Goal: Check status: Check status

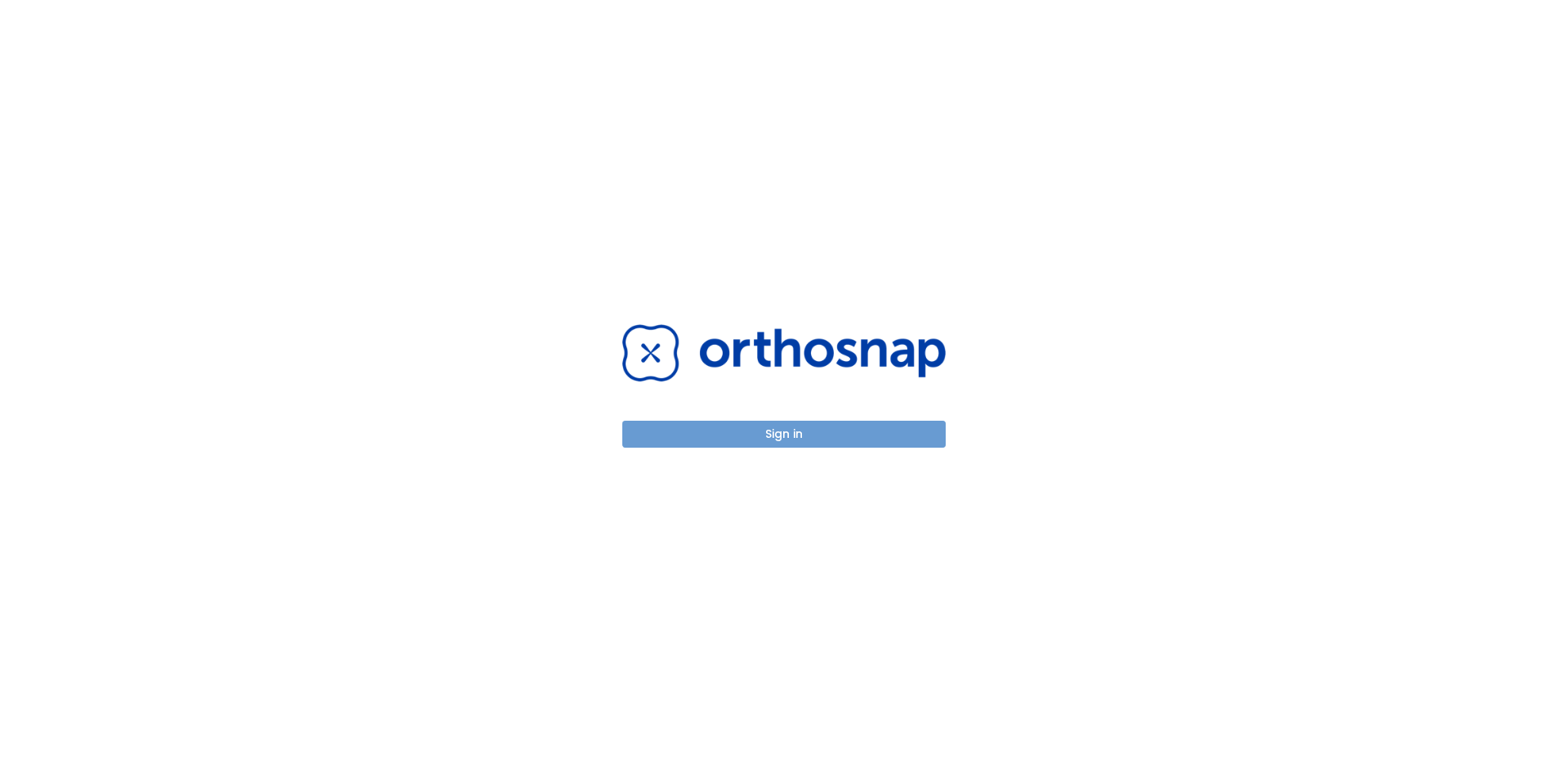
click at [810, 430] on button "Sign in" at bounding box center [784, 434] width 323 height 27
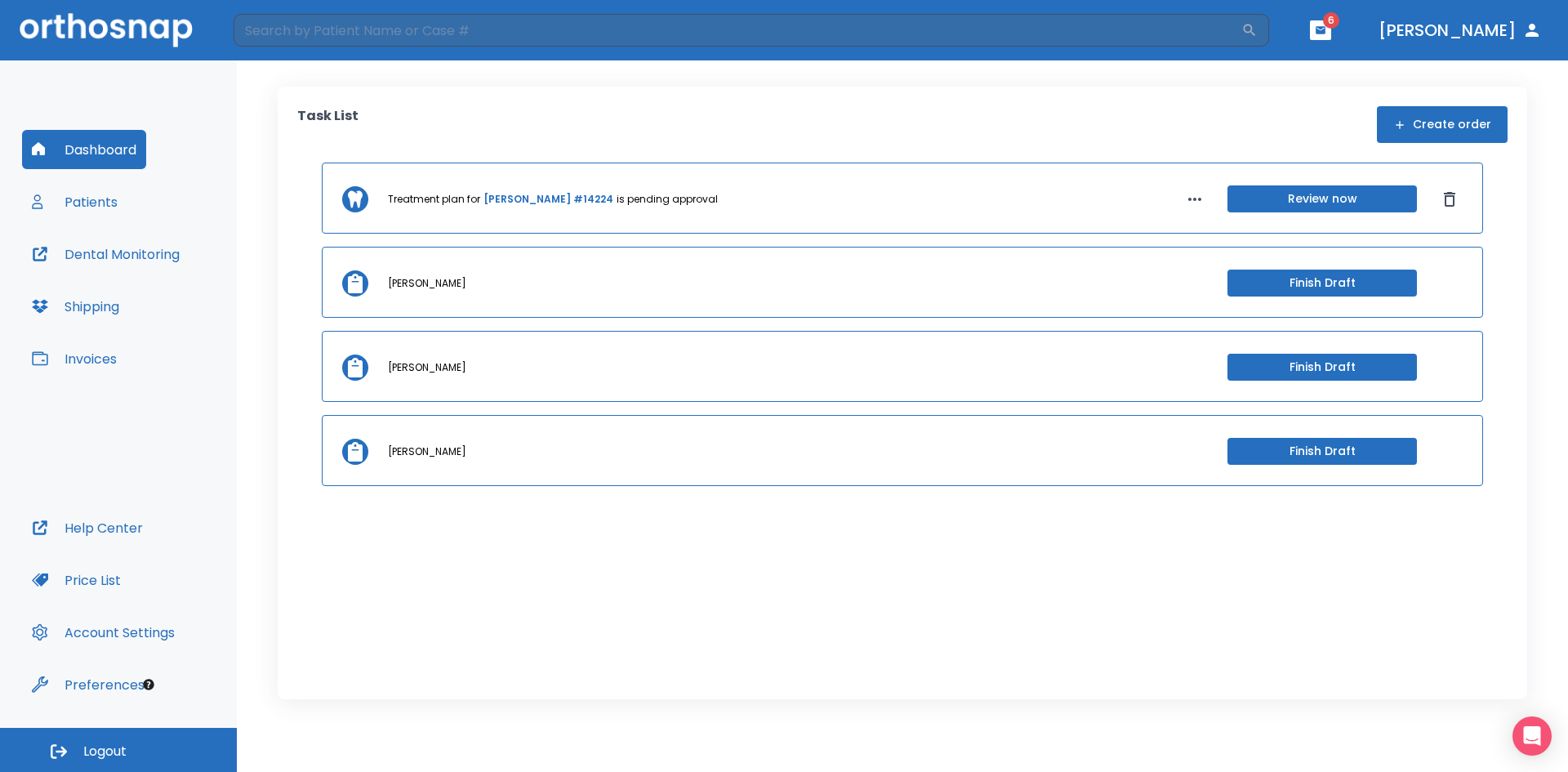
click at [108, 199] on button "Patients" at bounding box center [75, 201] width 105 height 39
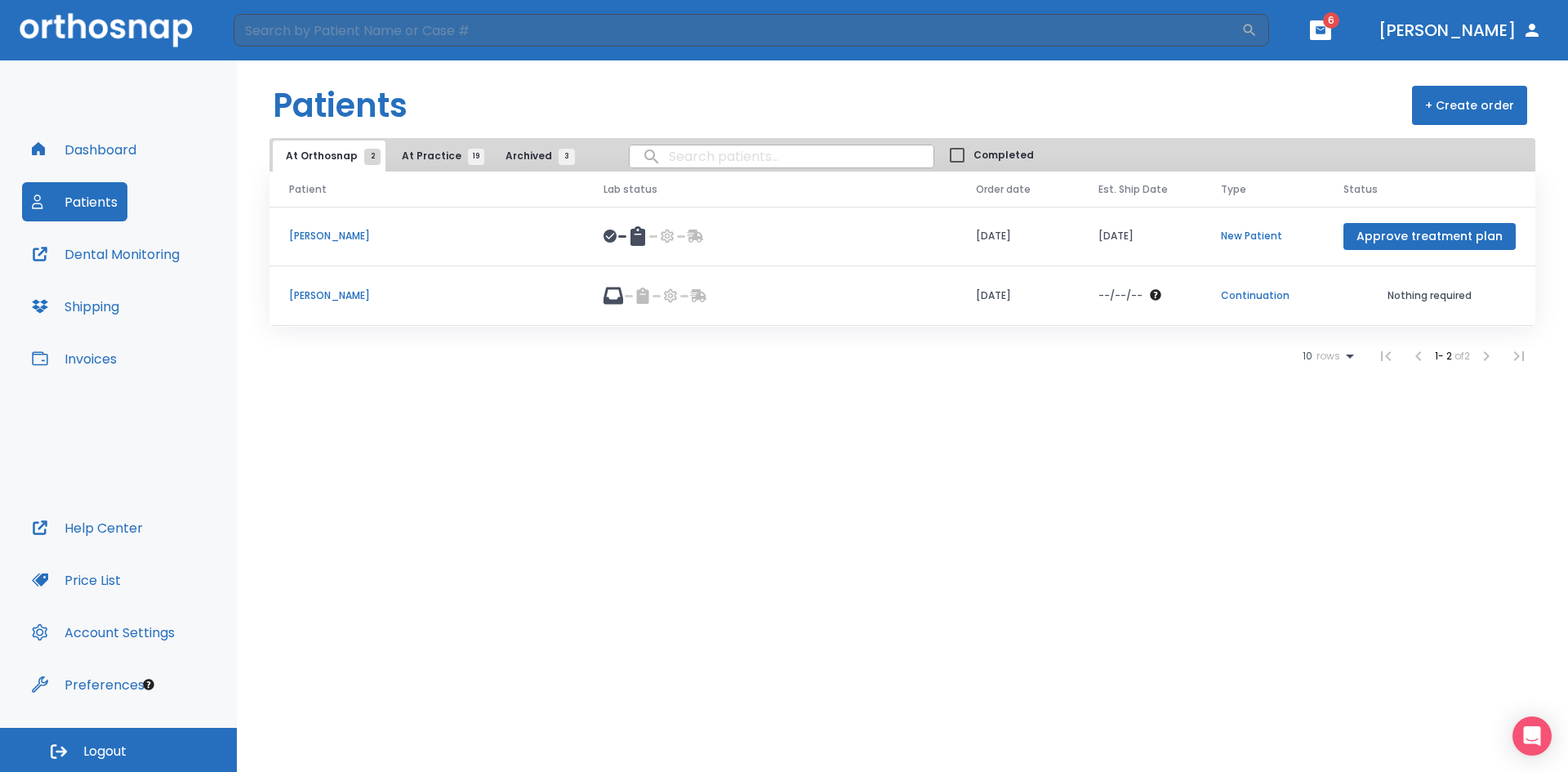
click at [327, 236] on p "[PERSON_NAME]" at bounding box center [426, 235] width 275 height 14
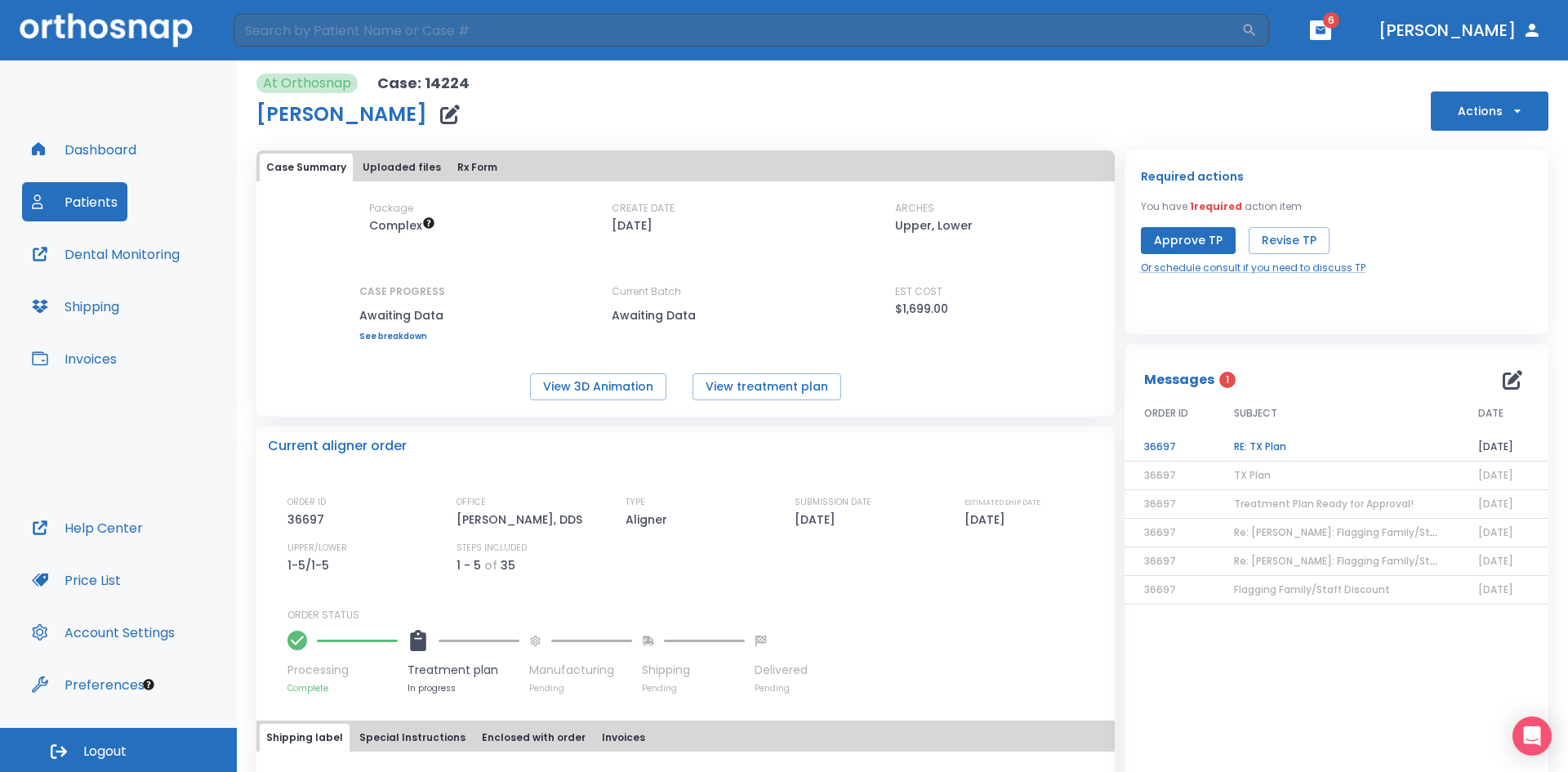
click at [1267, 448] on td "RE: TX Plan" at bounding box center [1336, 447] width 245 height 29
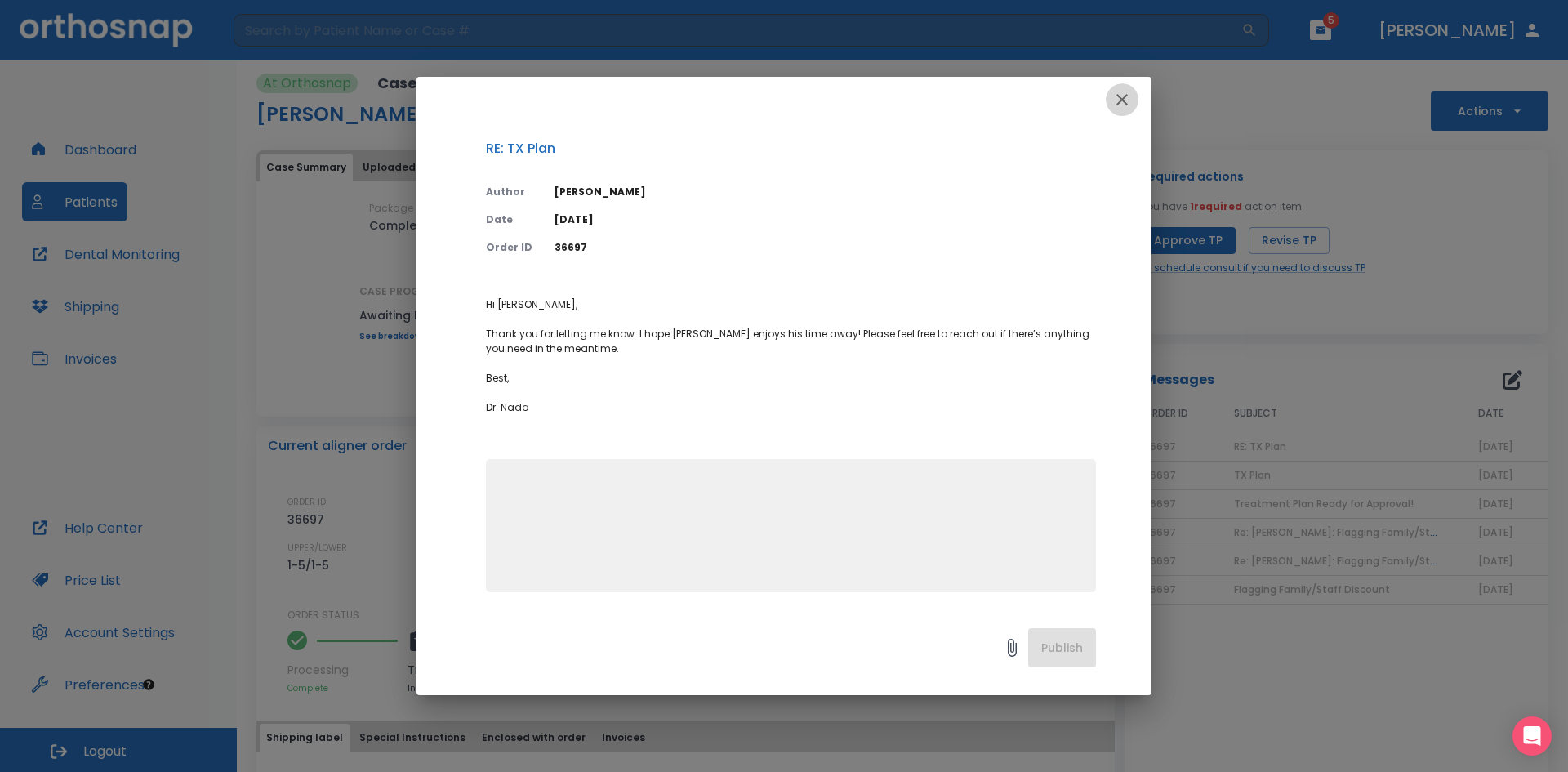
click at [1118, 99] on icon "button" at bounding box center [1122, 100] width 19 height 19
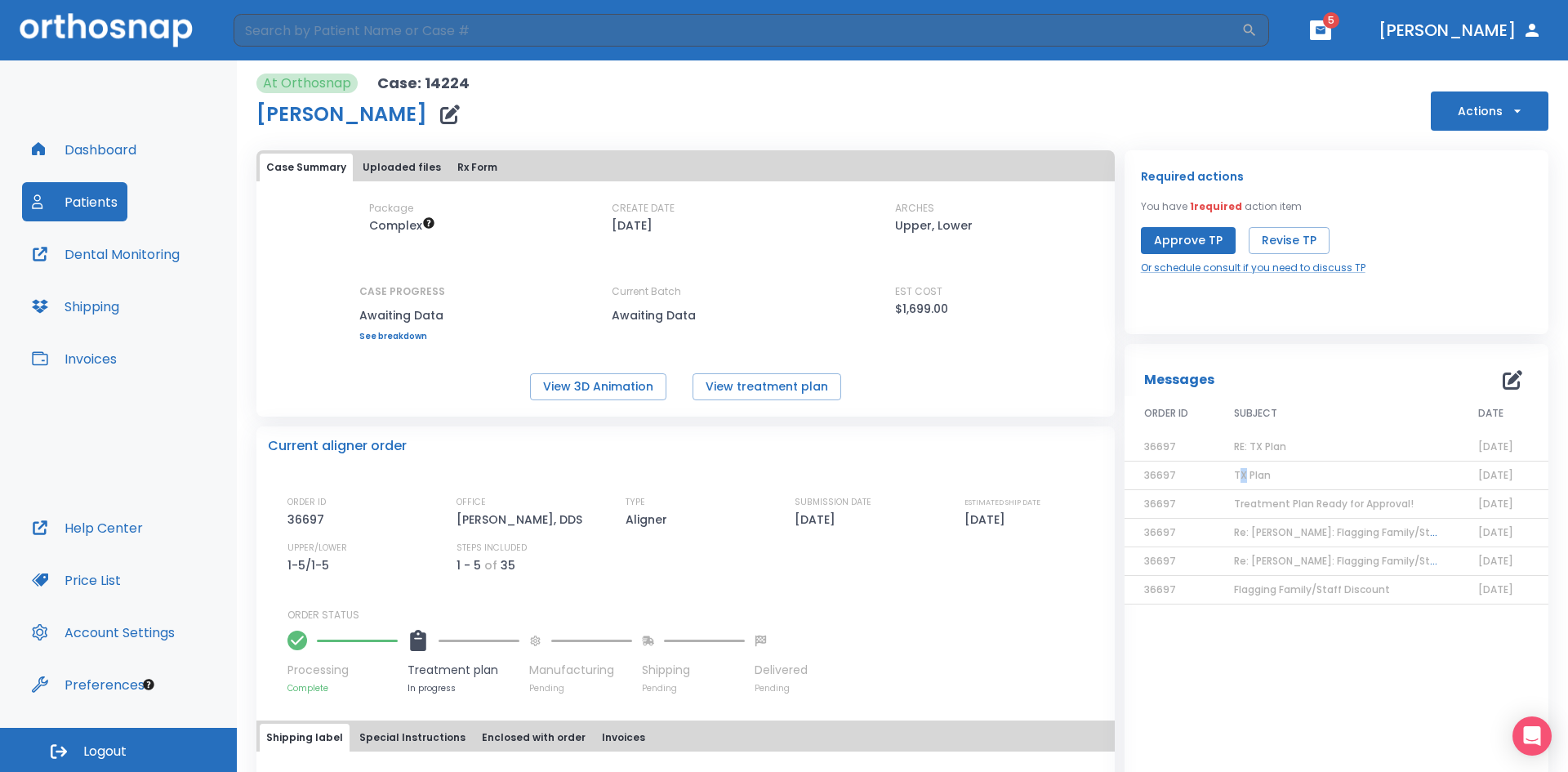
click at [1236, 473] on span "TX Plan" at bounding box center [1252, 475] width 36 height 13
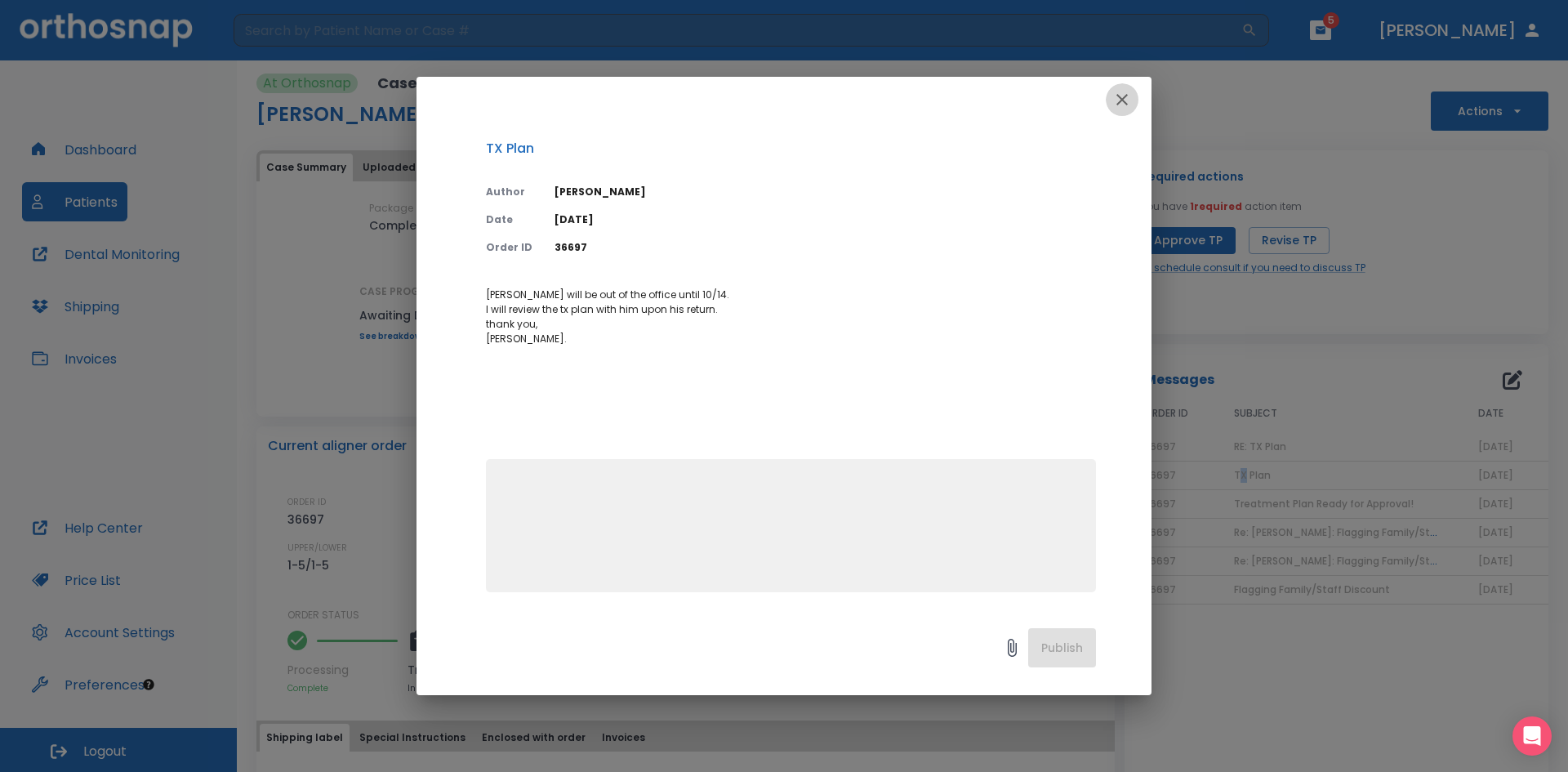
click at [1118, 104] on icon "button" at bounding box center [1122, 100] width 12 height 12
